Goal: Information Seeking & Learning: Learn about a topic

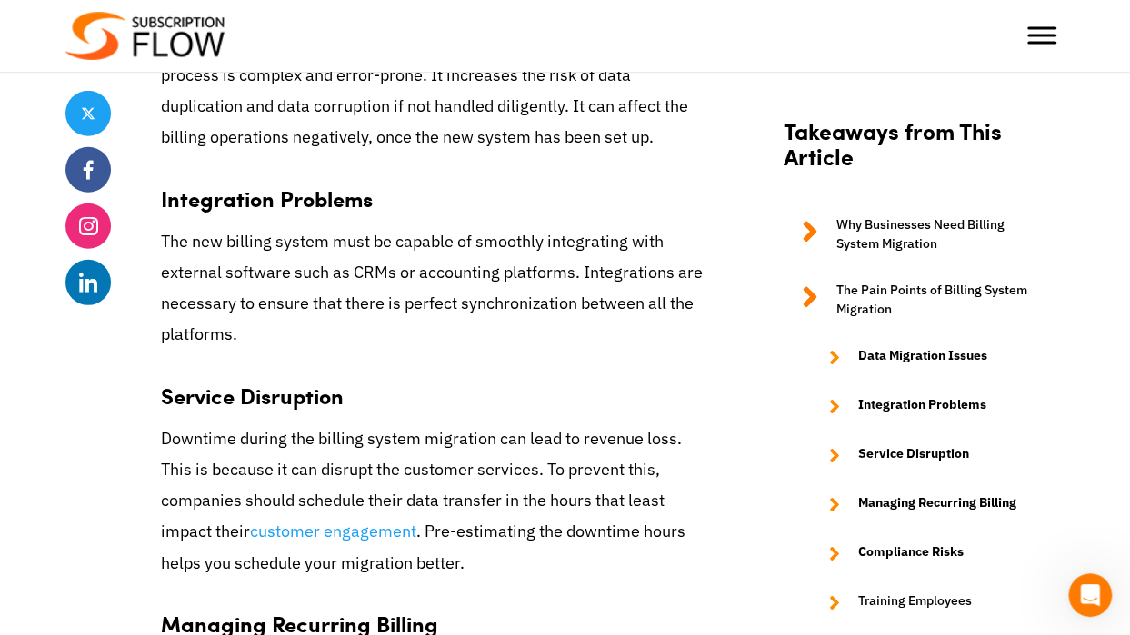
scroll to position [2421, 0]
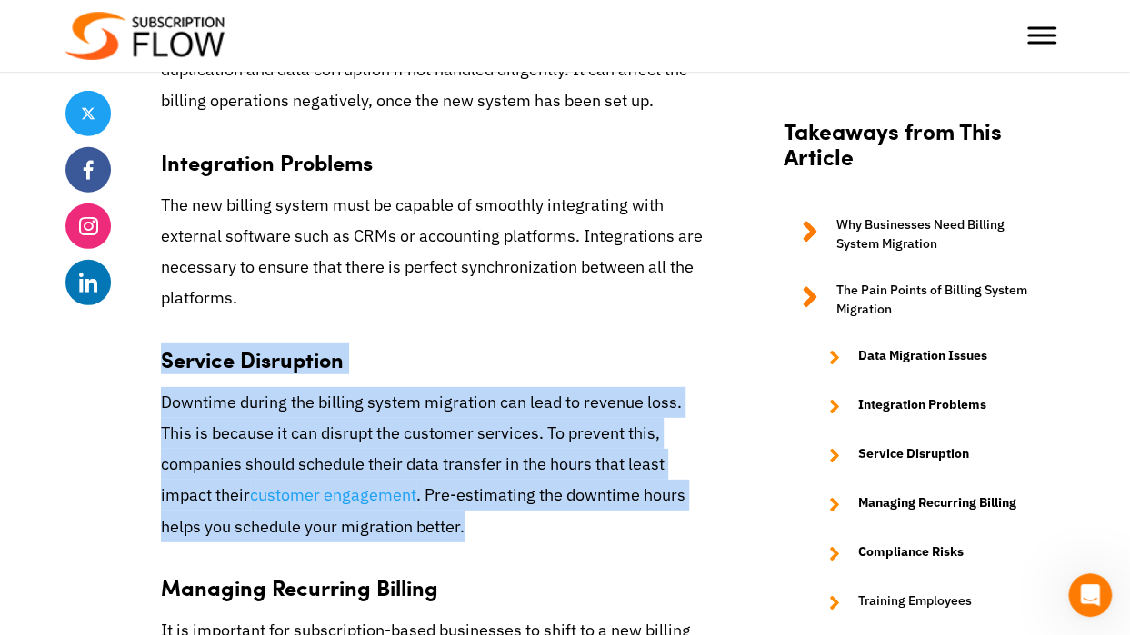
drag, startPoint x: 162, startPoint y: 386, endPoint x: 387, endPoint y: 555, distance: 281.3
drag, startPoint x: 387, startPoint y: 555, endPoint x: 315, endPoint y: 535, distance: 74.6
copy div "Service Disruption Downtime during the billing system migration can lead to rev…"
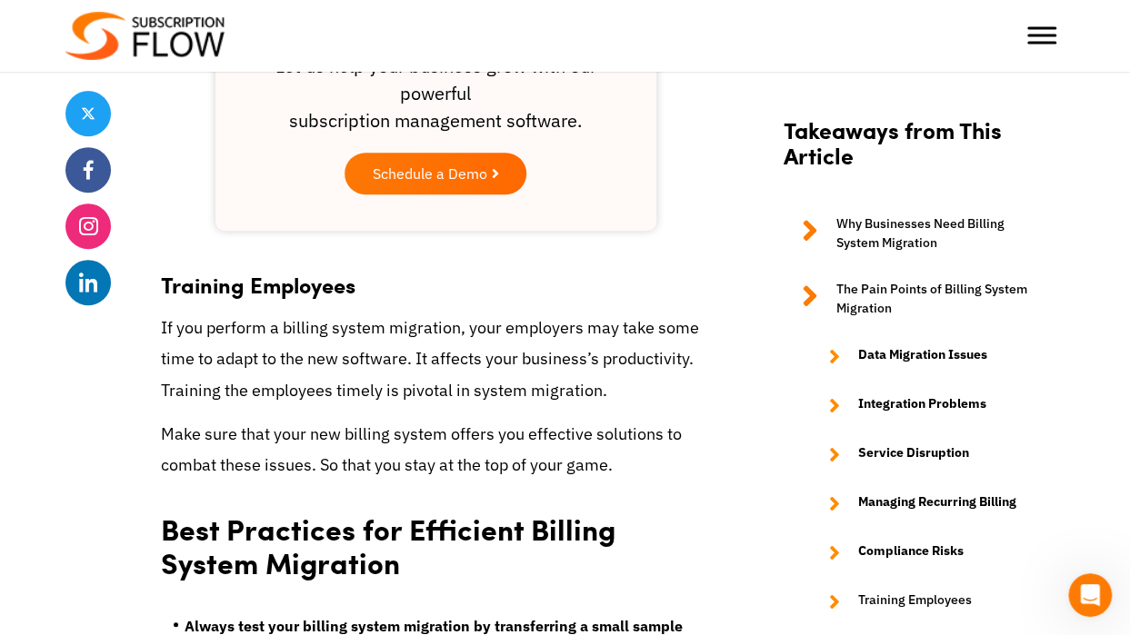
scroll to position [3705, 0]
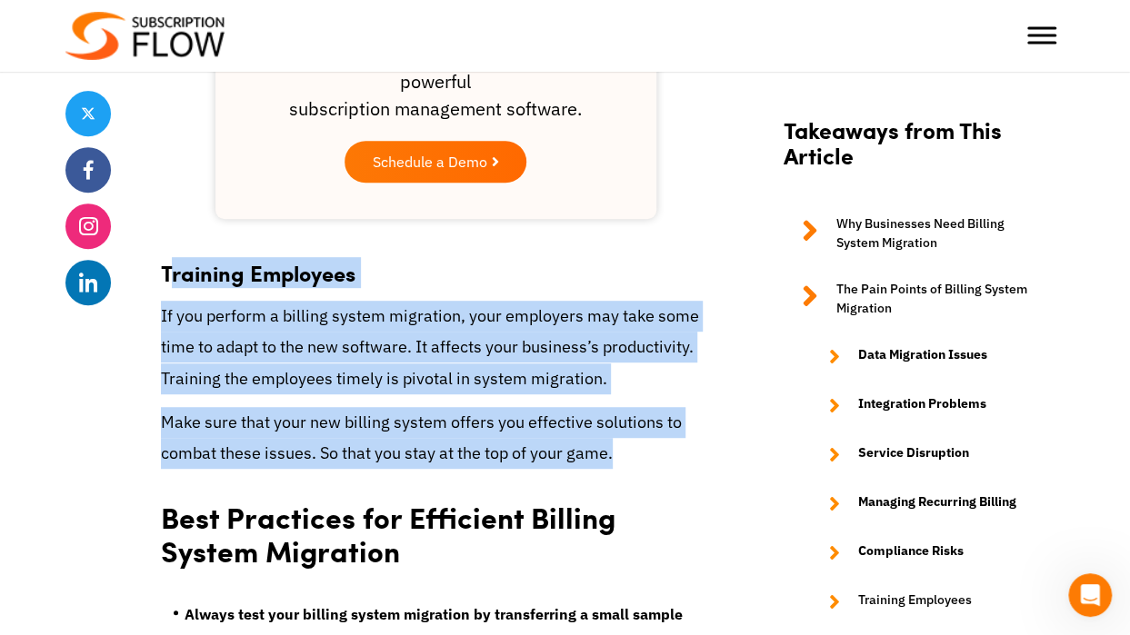
drag, startPoint x: 166, startPoint y: 297, endPoint x: 613, endPoint y: 486, distance: 484.8
copy div "raining Employees If you perform a billing system migration, your employers may…"
click at [165, 328] on p "If you perform a billing system migration, your employers may take some time to…" at bounding box center [436, 348] width 550 height 94
drag, startPoint x: 165, startPoint y: 295, endPoint x: 613, endPoint y: 485, distance: 485.6
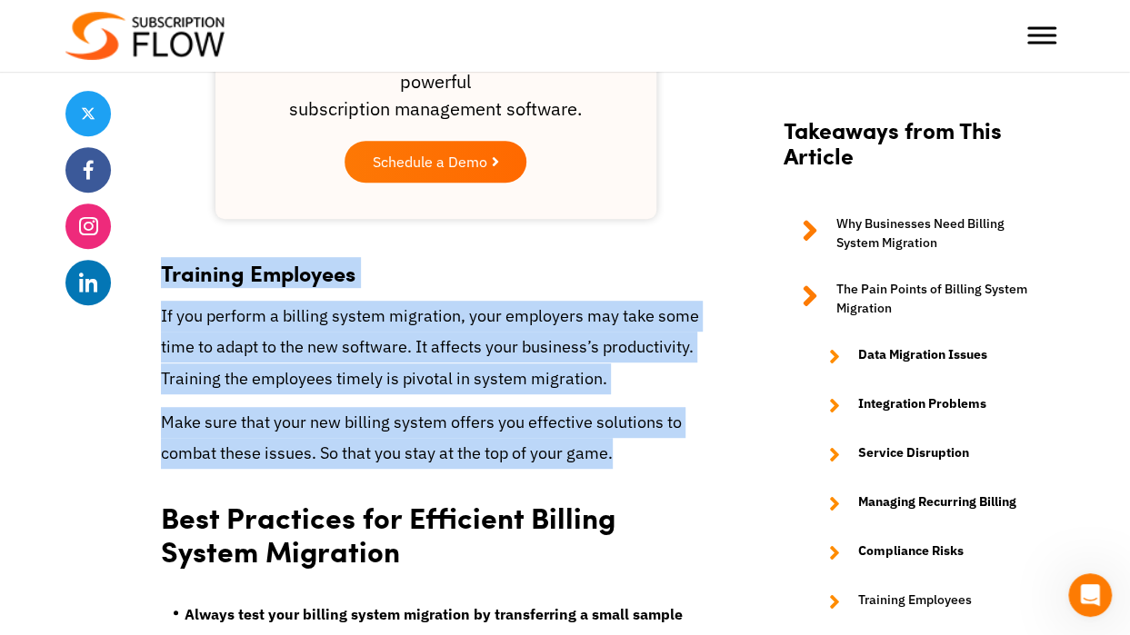
copy div "Training Employees If you perform a billing system migration, your employers ma…"
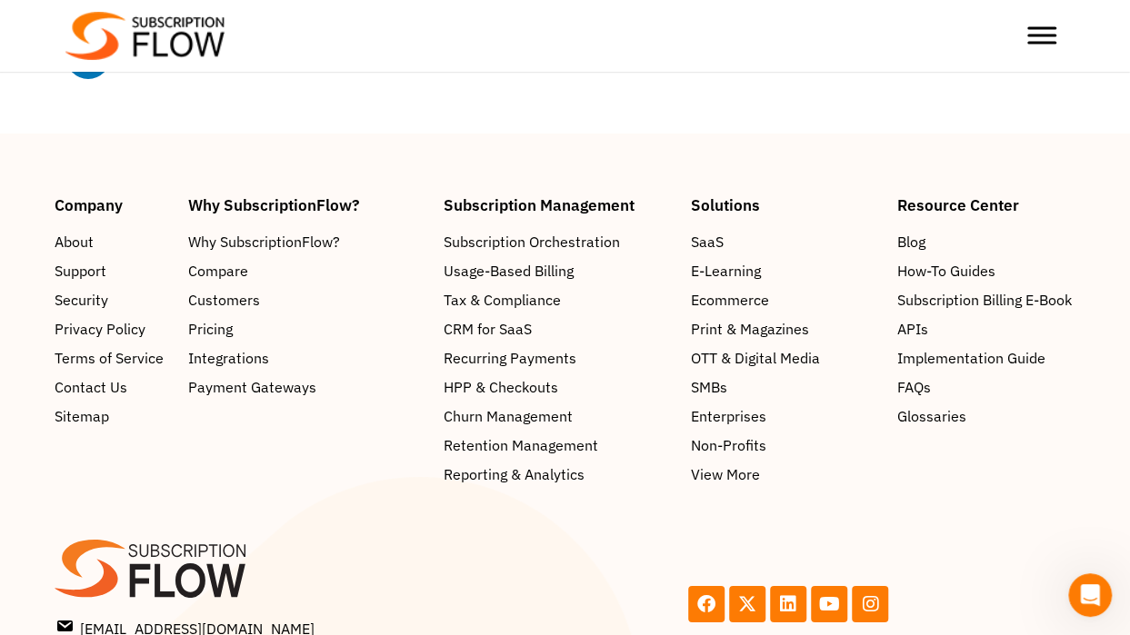
scroll to position [6518, 0]
